Goal: Browse casually: Explore the website without a specific task or goal

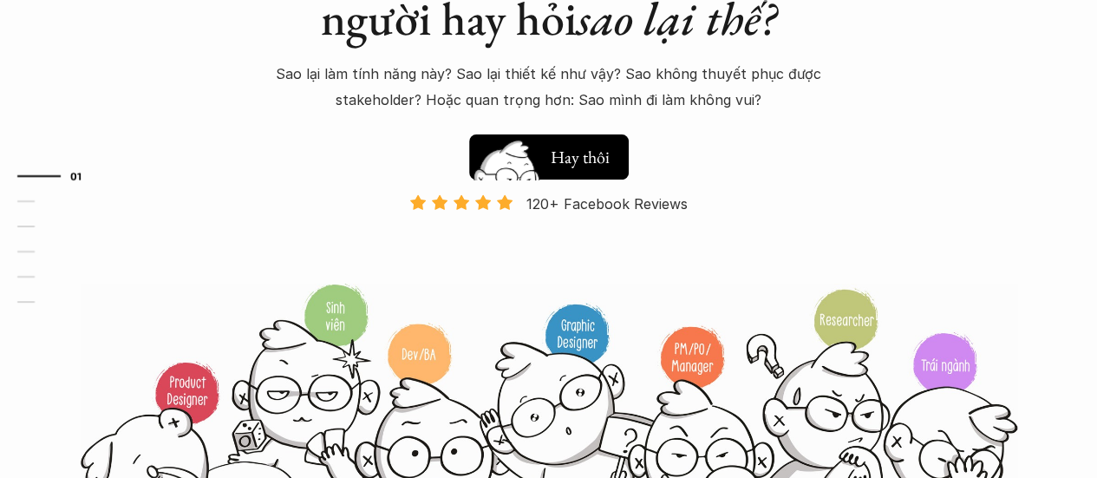
click at [576, 134] on button "Hay thôi Xem thử" at bounding box center [549, 156] width 160 height 45
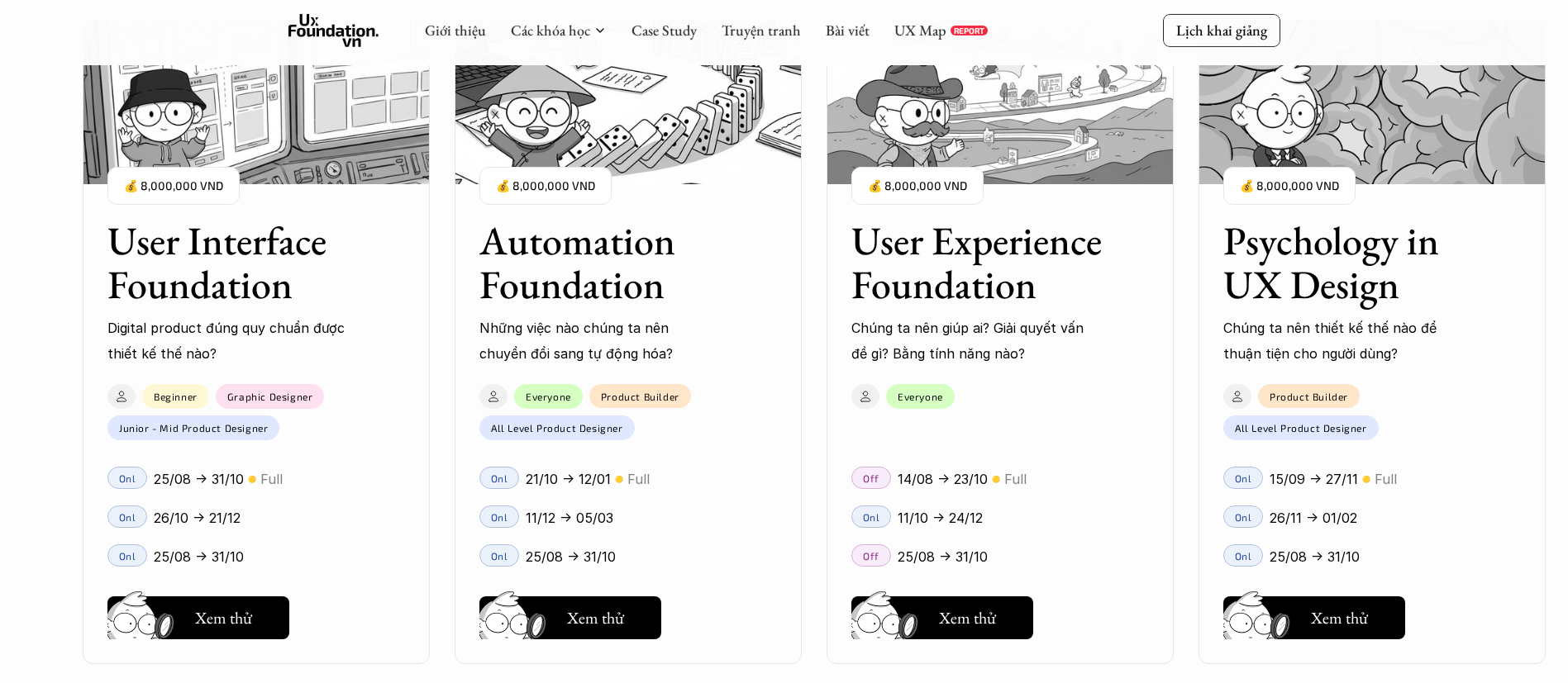
scroll to position [1638, 0]
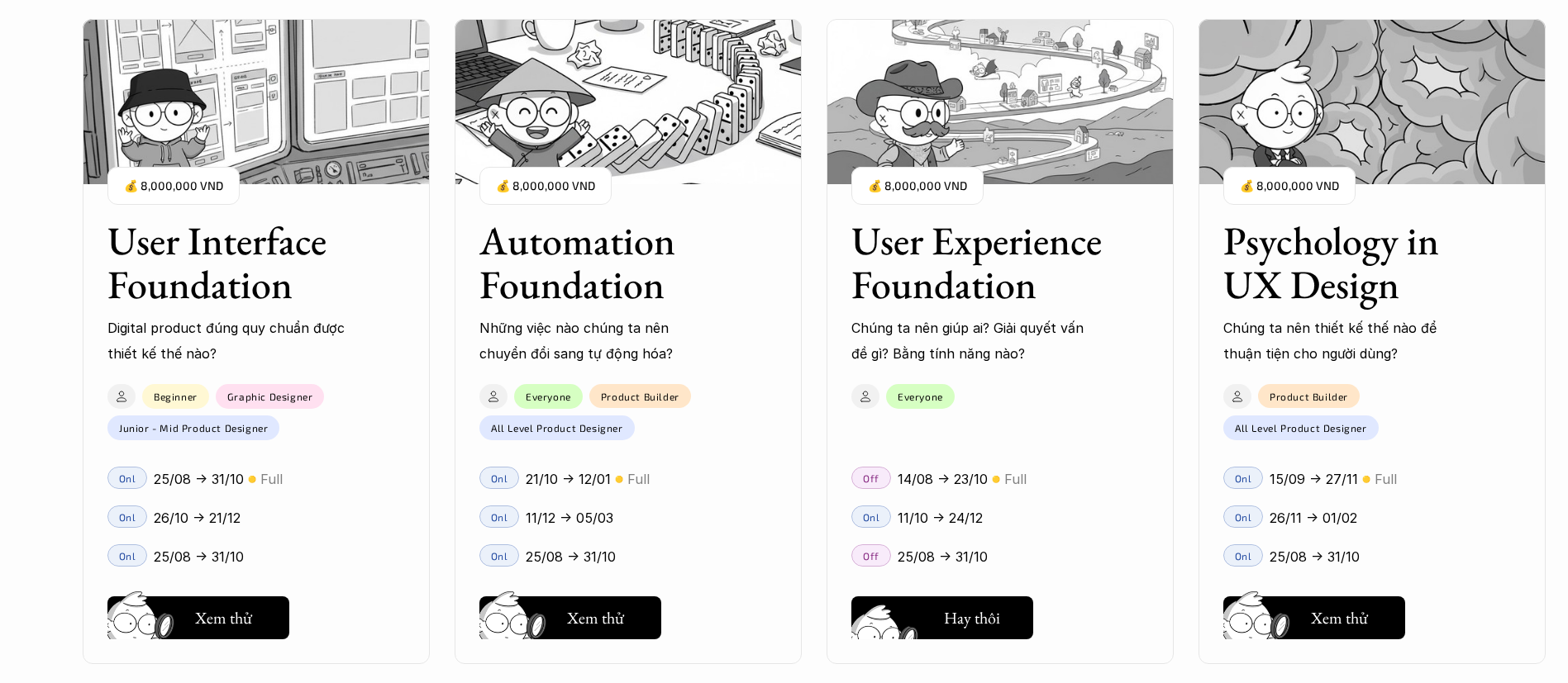
click at [910, 454] on div "User Interface Foundation Digital product đúng quy chuẩn được thiết kế thế nào?…" at bounding box center [784, 341] width 1403 height 683
click at [974, 454] on div "User Interface Foundation Digital product đúng quy chuẩn được thiết kế thế nào?…" at bounding box center [784, 341] width 1403 height 683
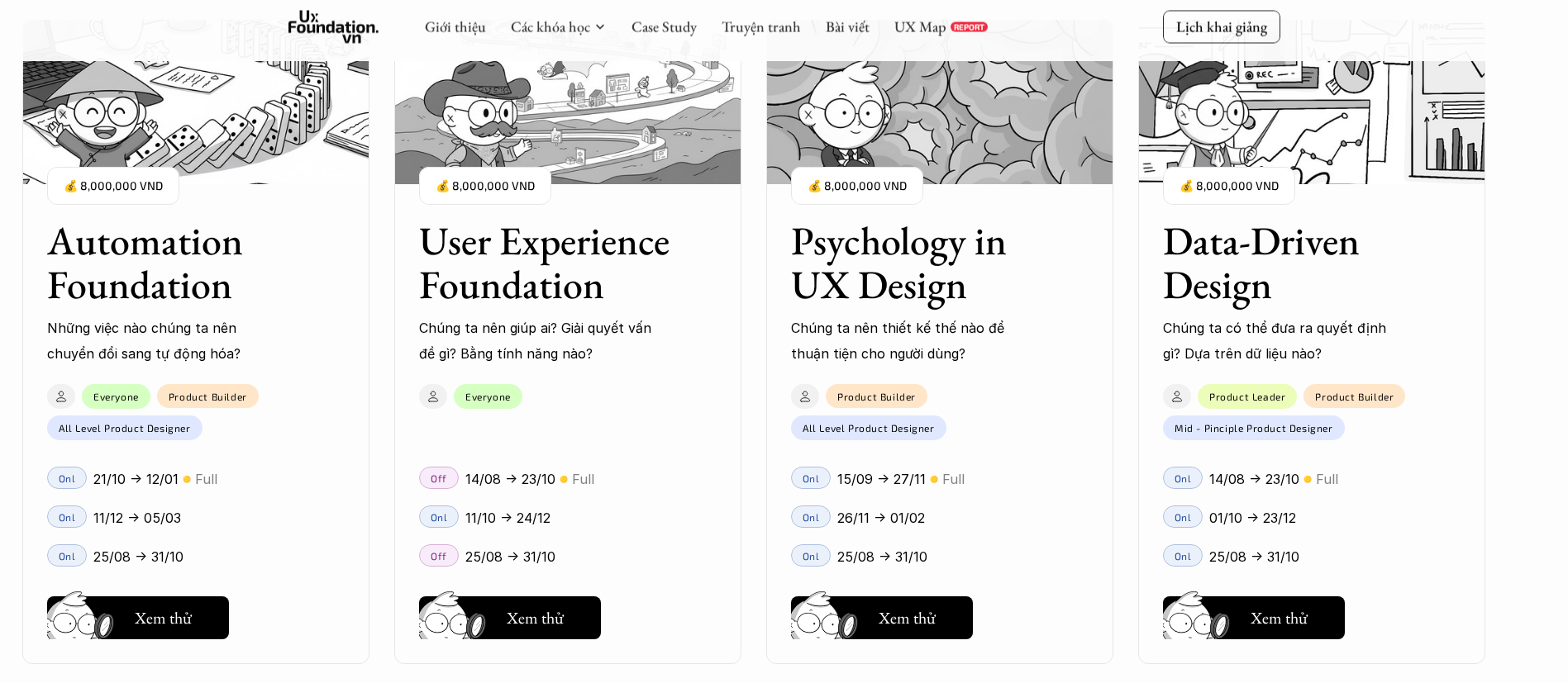
scroll to position [2134, 0]
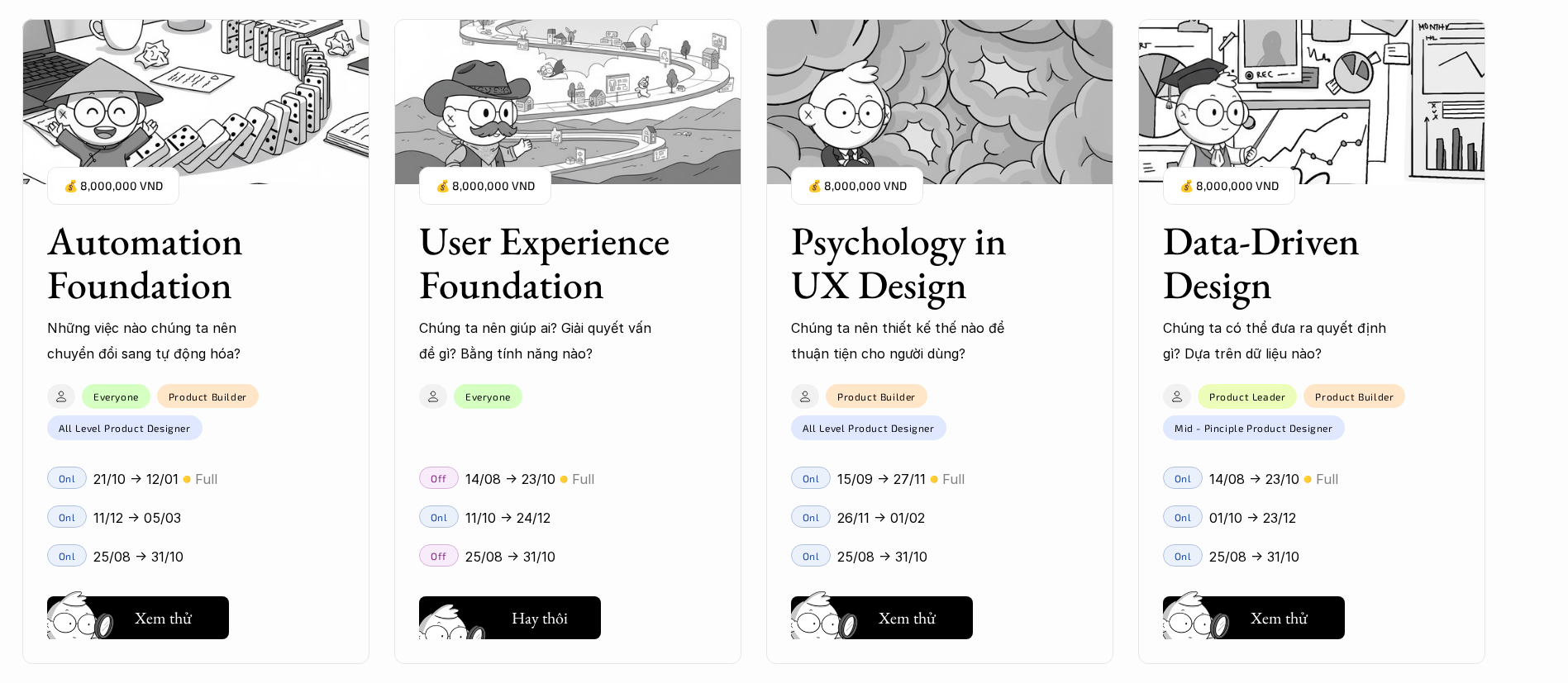
click at [555, 454] on div "User Interface Foundation Digital product đúng quy chuẩn được thiết kế thế nào?…" at bounding box center [784, 341] width 1403 height 683
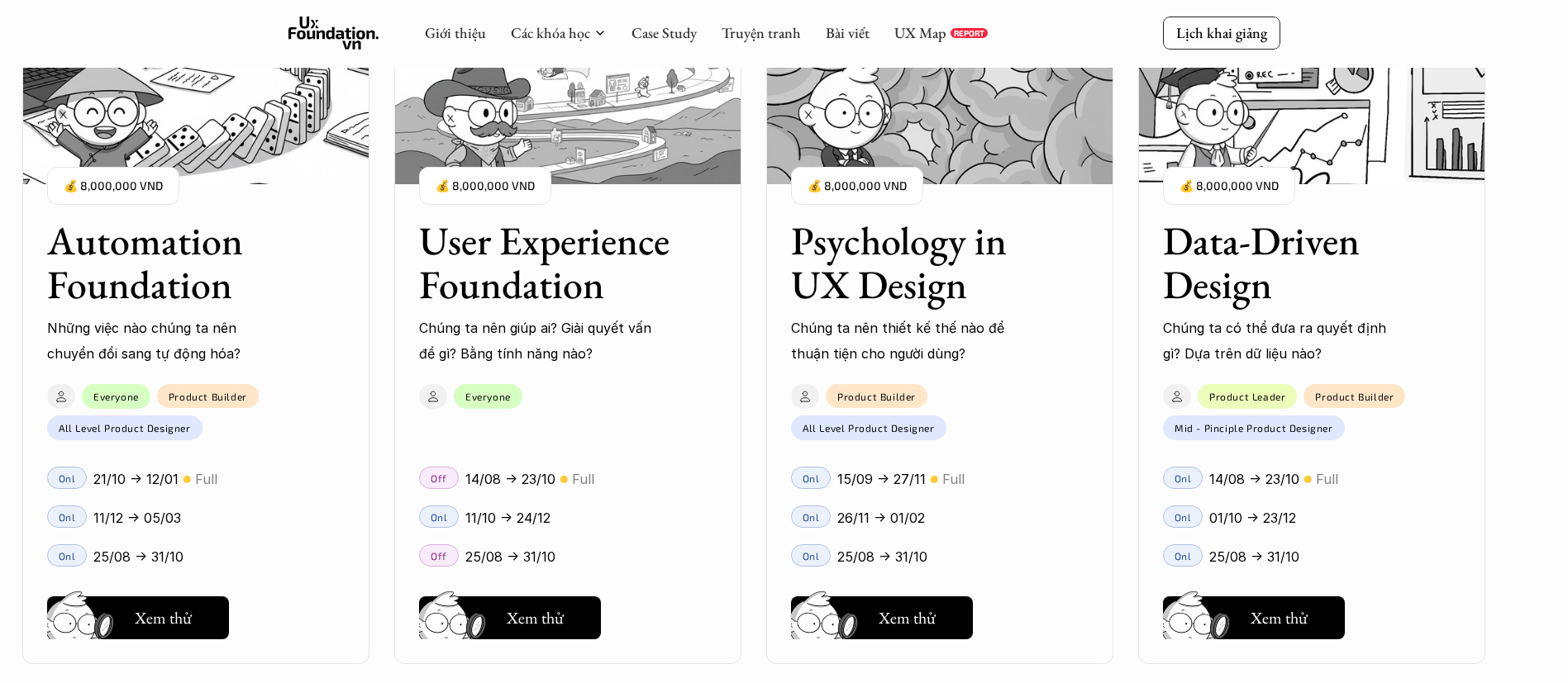
click at [536, 150] on div "User Interface Foundation Digital product đúng quy chuẩn được thiết kế thế nào?…" at bounding box center [784, 341] width 1403 height 683
click at [563, 151] on div "User Interface Foundation Digital product đúng quy chuẩn được thiết kế thế nào?…" at bounding box center [784, 341] width 1403 height 683
click at [594, 131] on div "User Interface Foundation Digital product đúng quy chuẩn được thiết kế thế nào?…" at bounding box center [784, 341] width 1403 height 683
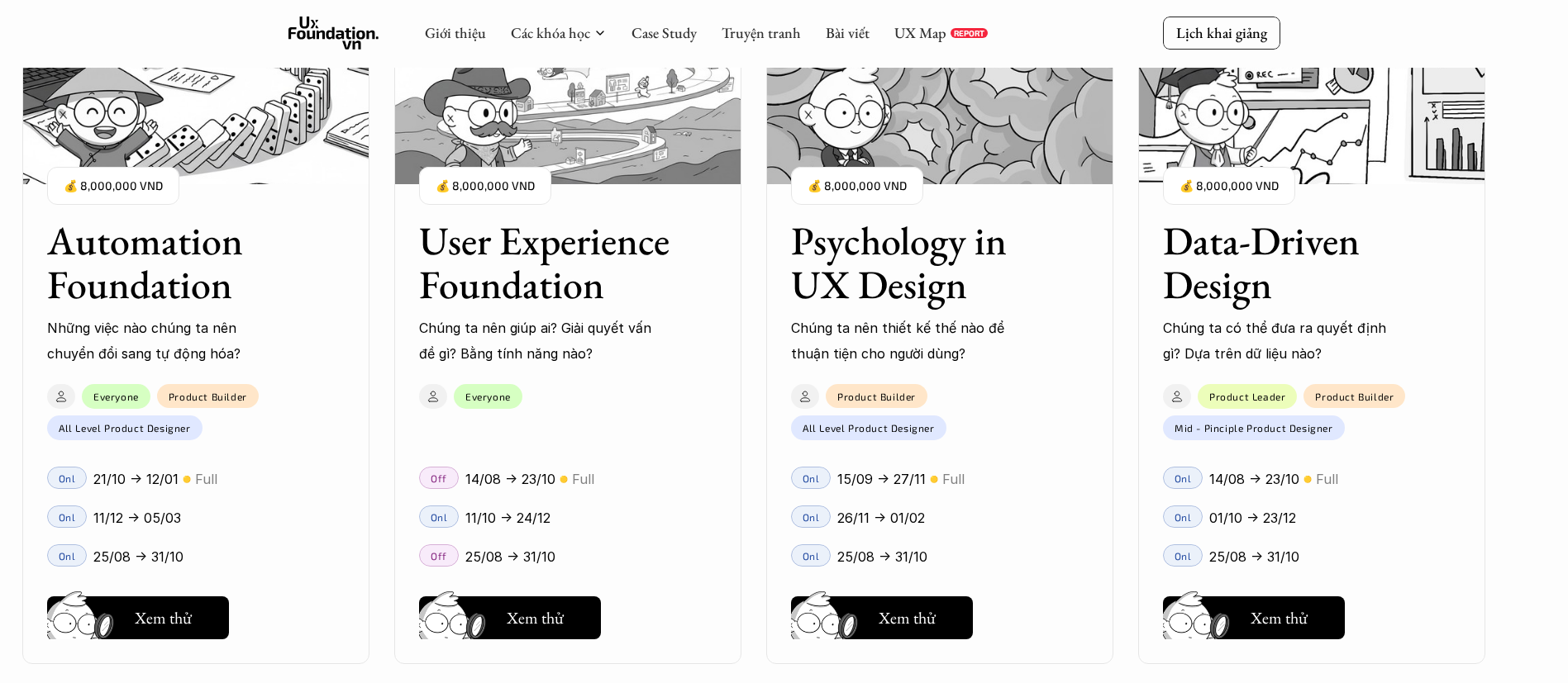
click at [501, 209] on div "User Interface Foundation Digital product đúng quy chuẩn được thiết kế thế nào?…" at bounding box center [784, 341] width 1403 height 683
click at [499, 182] on div "User Interface Foundation Digital product đúng quy chuẩn được thiết kế thế nào?…" at bounding box center [784, 341] width 1403 height 683
drag, startPoint x: 507, startPoint y: 313, endPoint x: 495, endPoint y: 404, distance: 91.8
click at [507, 314] on div "User Interface Foundation Digital product đúng quy chuẩn được thiết kế thế nào?…" at bounding box center [784, 341] width 1403 height 683
drag, startPoint x: 489, startPoint y: 426, endPoint x: 475, endPoint y: 496, distance: 71.4
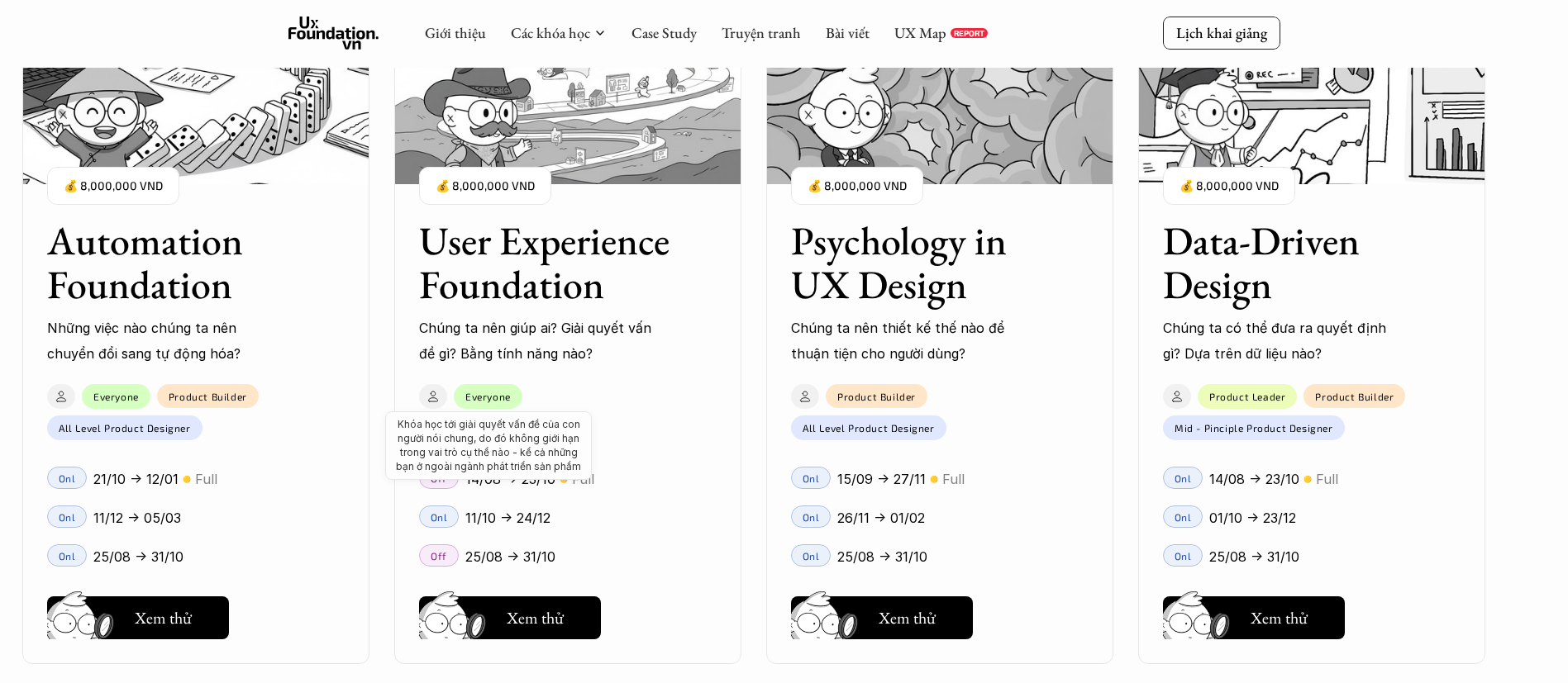
click at [489, 428] on div "User Interface Foundation Digital product đúng quy chuẩn được thiết kế thế nào?…" at bounding box center [784, 341] width 1403 height 683
drag, startPoint x: 475, startPoint y: 496, endPoint x: 474, endPoint y: 593, distance: 97.0
click at [475, 454] on div "User Interface Foundation Digital product đúng quy chuẩn được thiết kế thế nào?…" at bounding box center [784, 341] width 1403 height 683
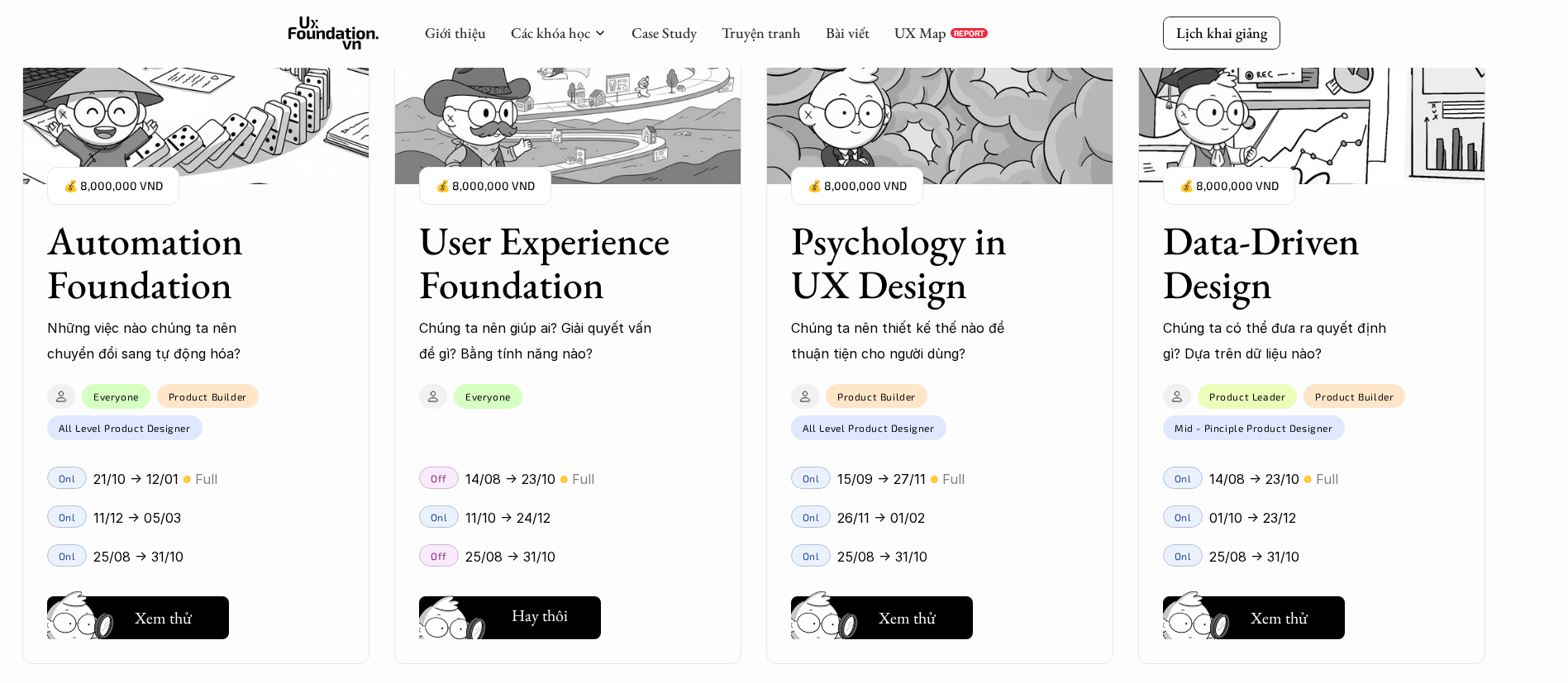
click at [474, 454] on div "User Interface Foundation Digital product đúng quy chuẩn được thiết kế thế nào?…" at bounding box center [784, 341] width 1403 height 683
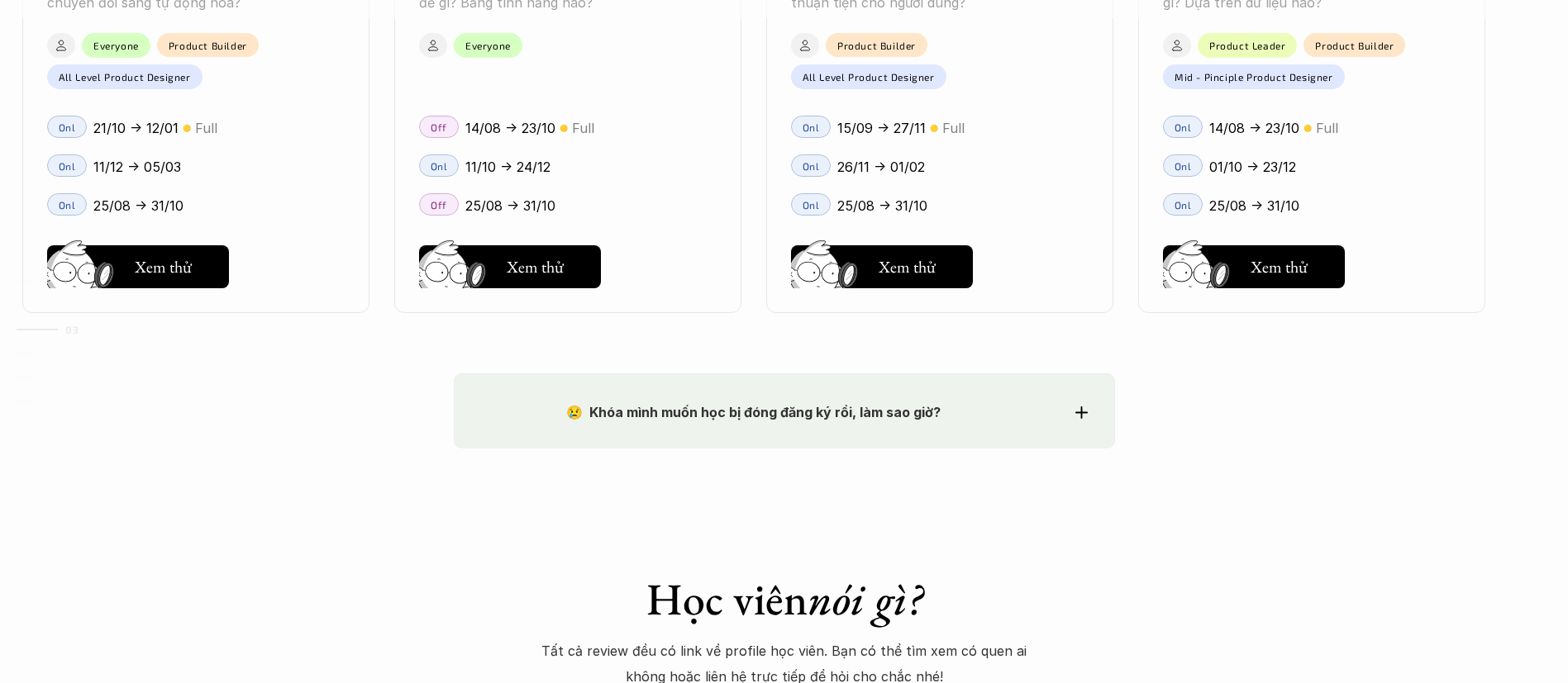
scroll to position [2629, 0]
